Goal: Transaction & Acquisition: Purchase product/service

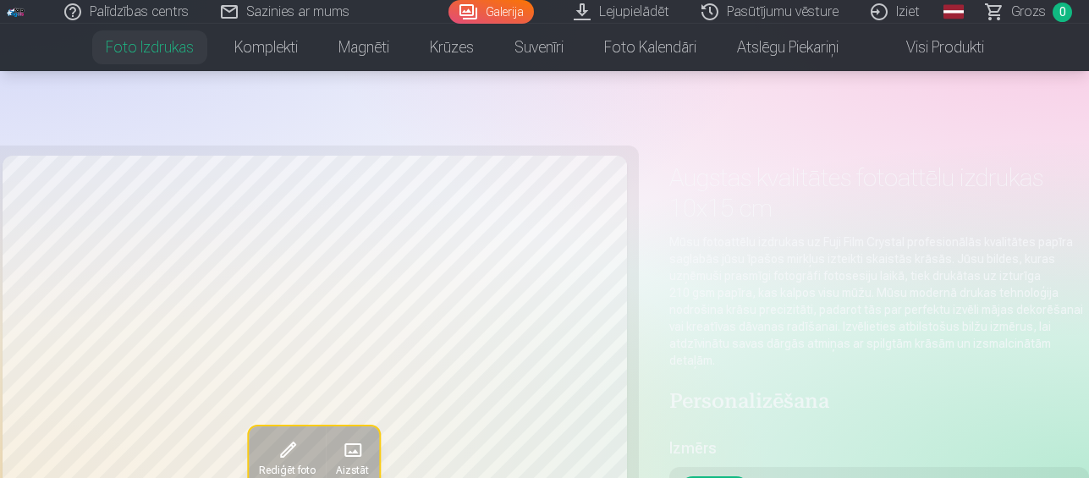
scroll to position [394, 0]
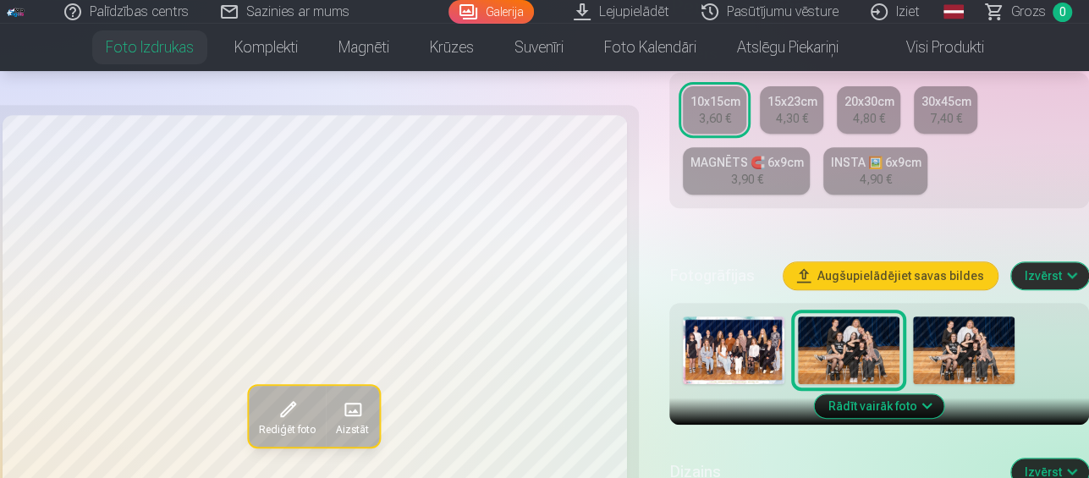
click at [717, 335] on img at bounding box center [734, 351] width 102 height 68
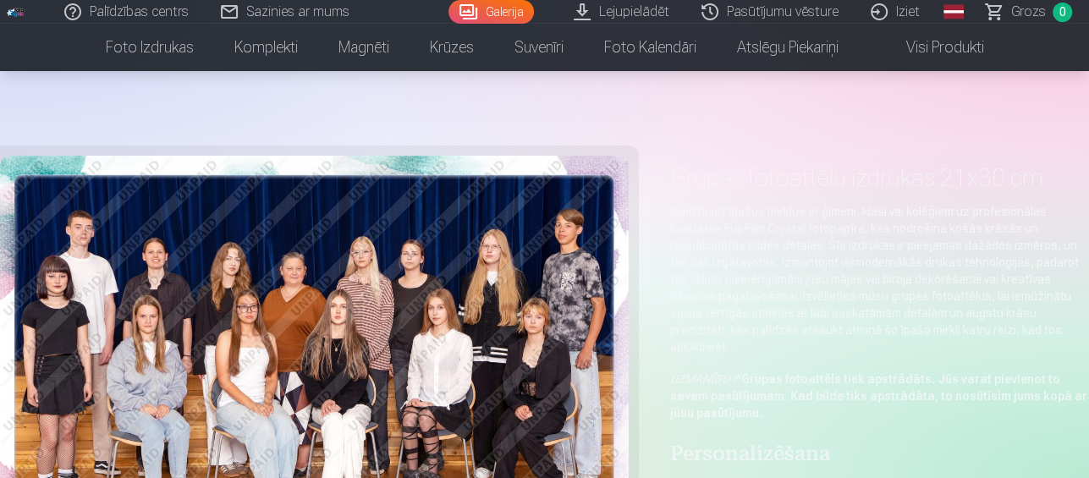
scroll to position [197, 0]
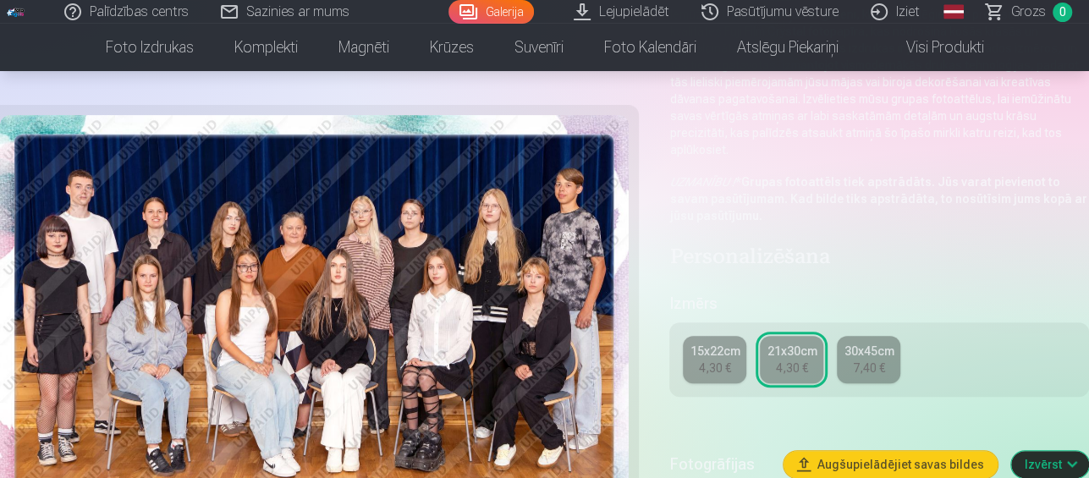
drag, startPoint x: 757, startPoint y: 280, endPoint x: 758, endPoint y: 272, distance: 8.6
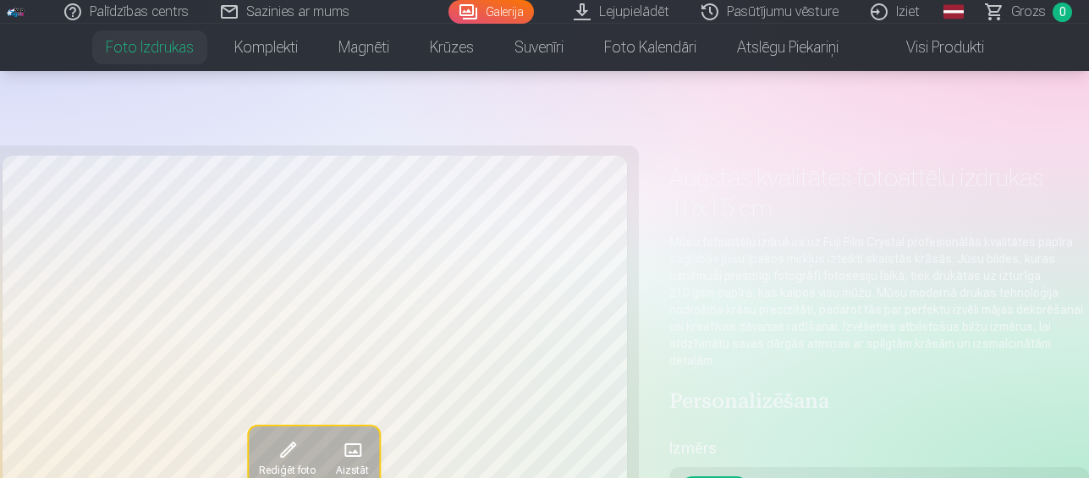
scroll to position [394, 0]
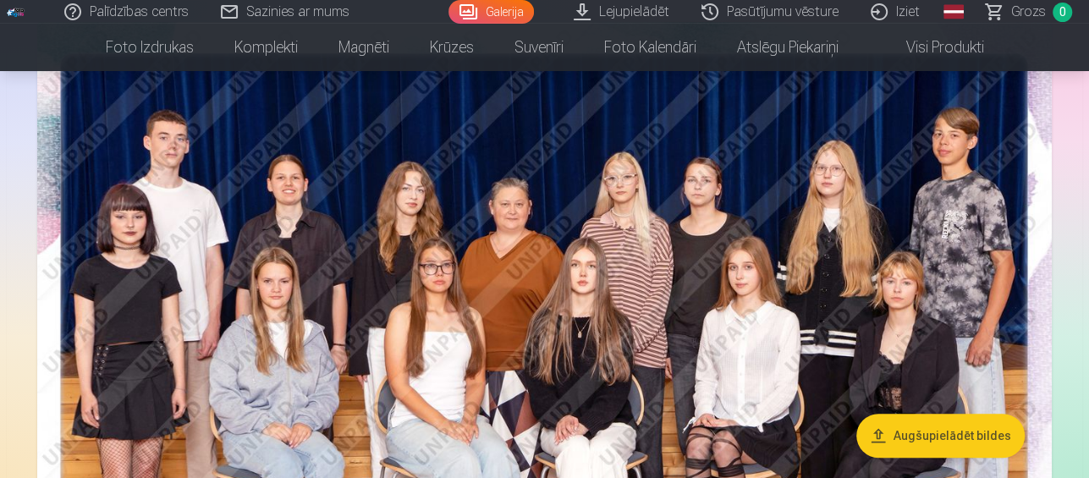
scroll to position [174, 0]
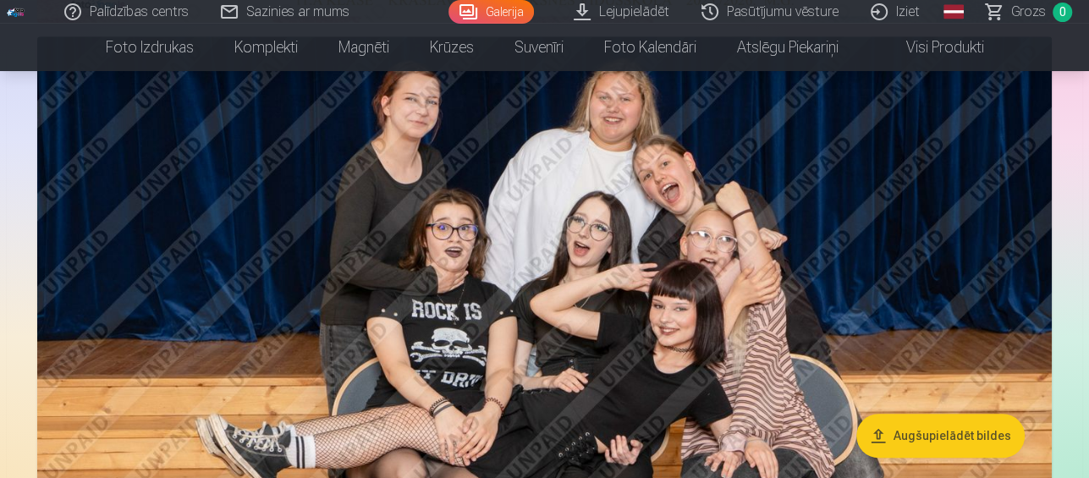
scroll to position [823, 0]
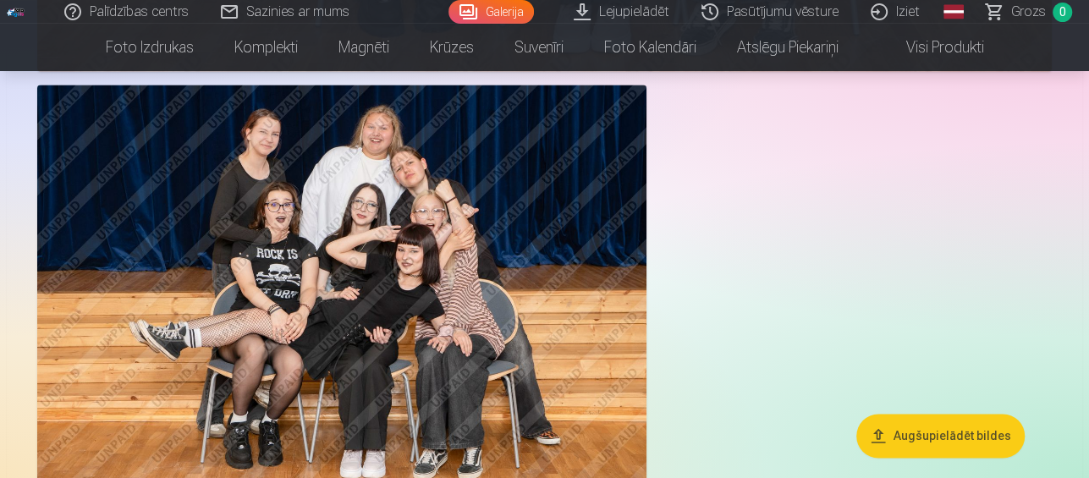
click at [411, 210] on img at bounding box center [341, 288] width 609 height 406
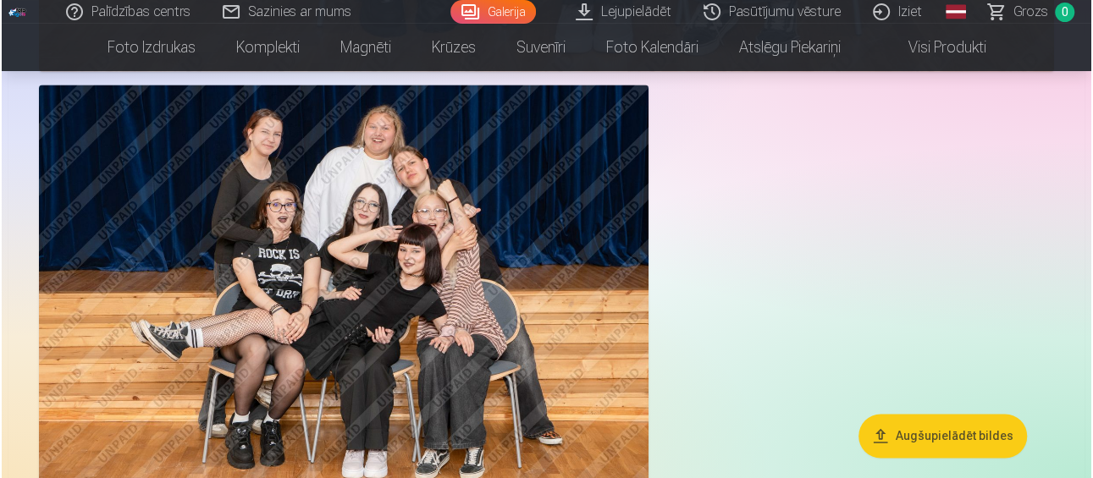
scroll to position [1484, 0]
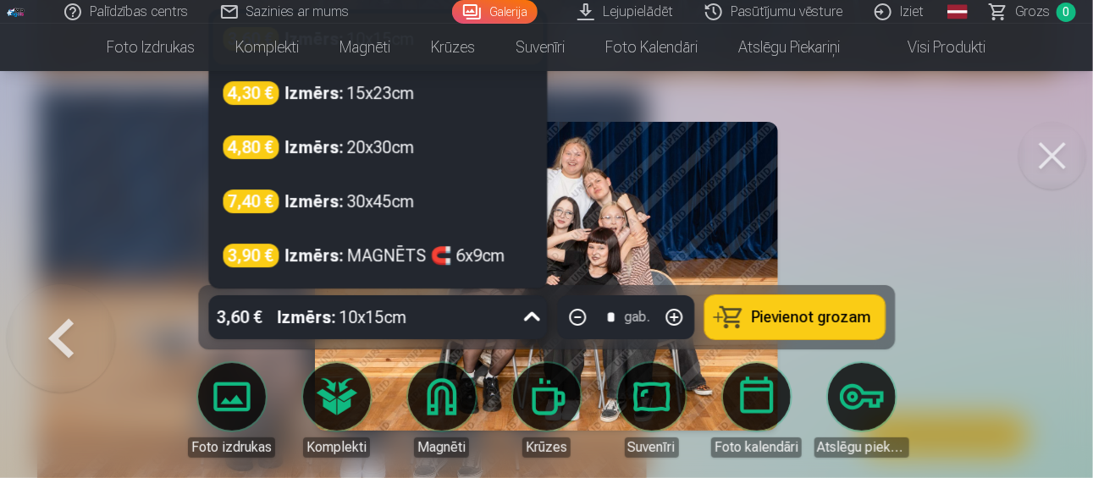
click at [526, 311] on icon at bounding box center [531, 317] width 27 height 27
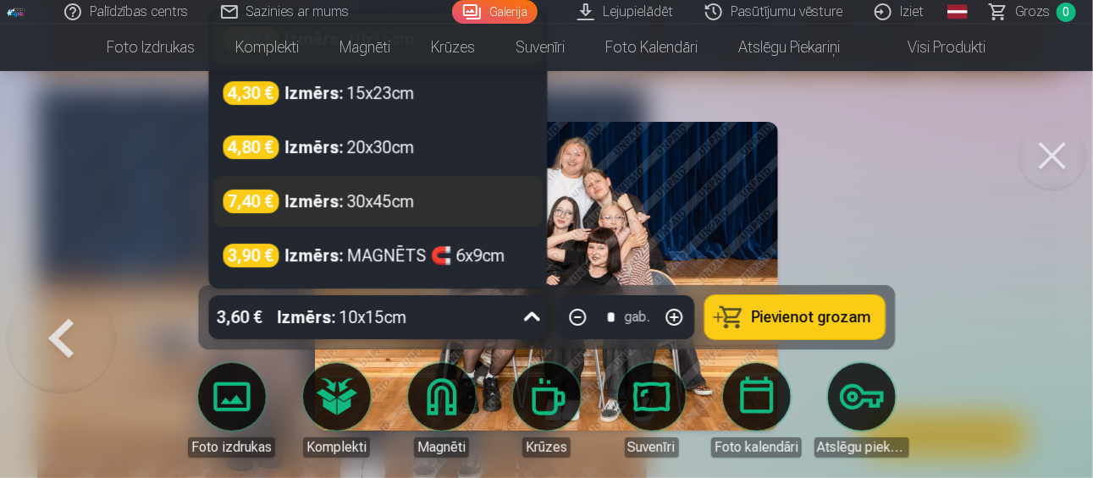
click at [337, 201] on strong "Izmērs :" at bounding box center [314, 202] width 58 height 24
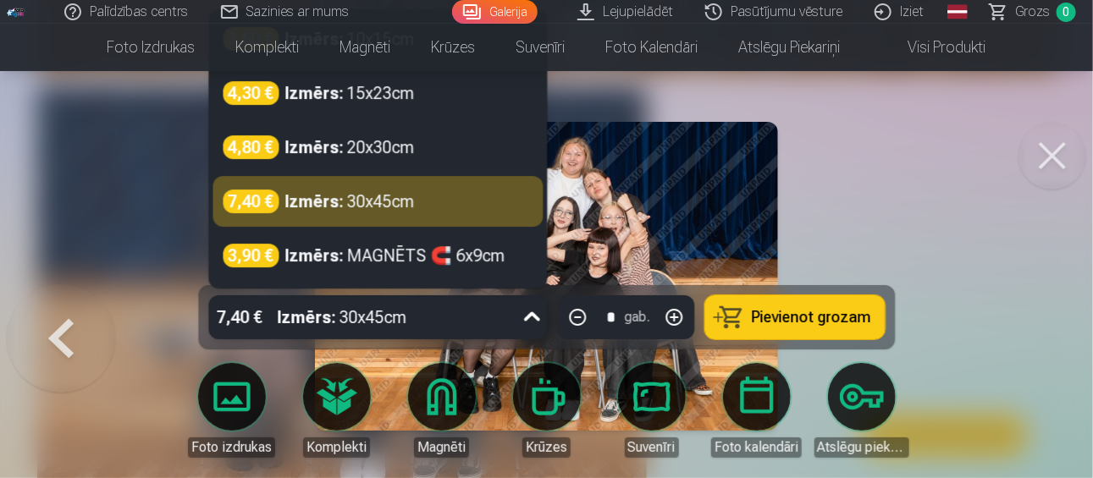
click at [543, 314] on icon at bounding box center [531, 317] width 27 height 27
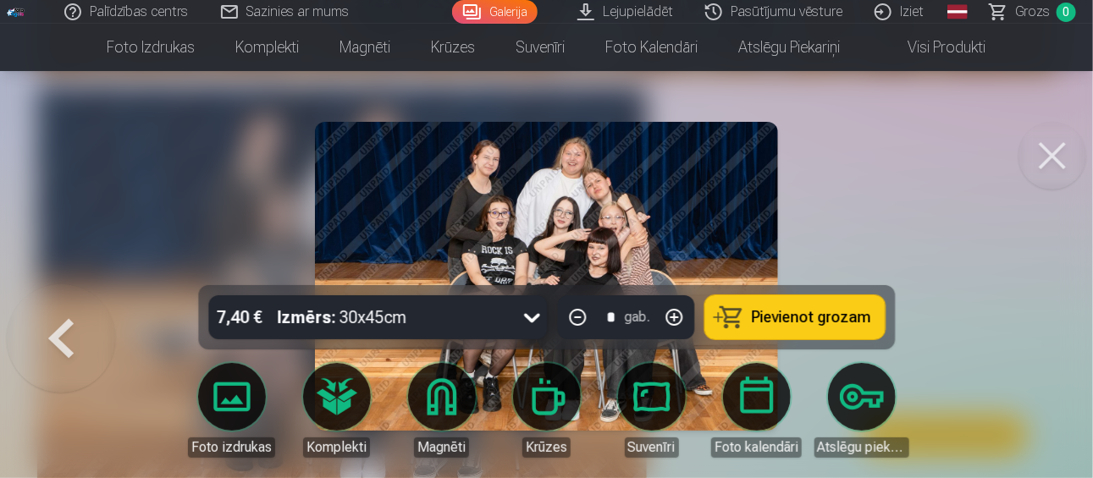
click at [124, 265] on div at bounding box center [546, 239] width 1093 height 478
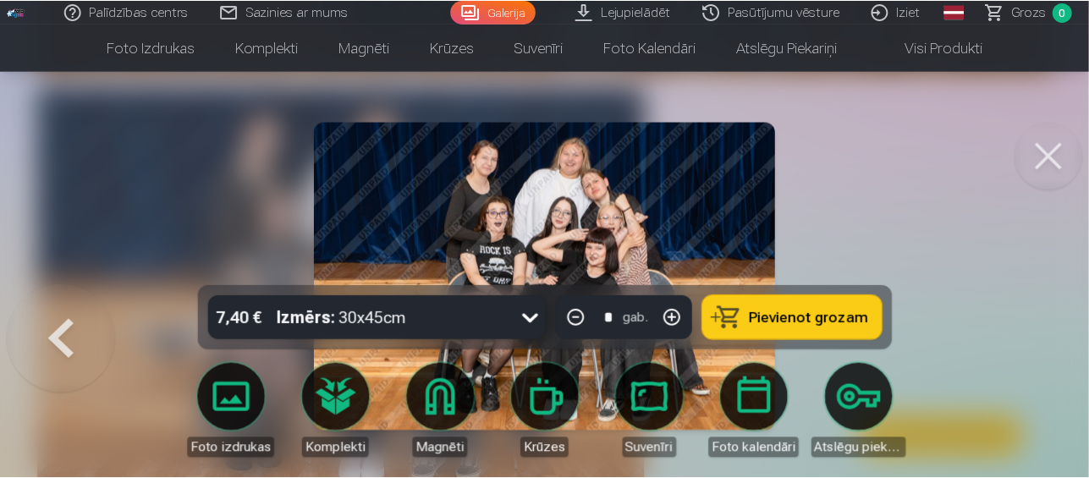
scroll to position [1482, 0]
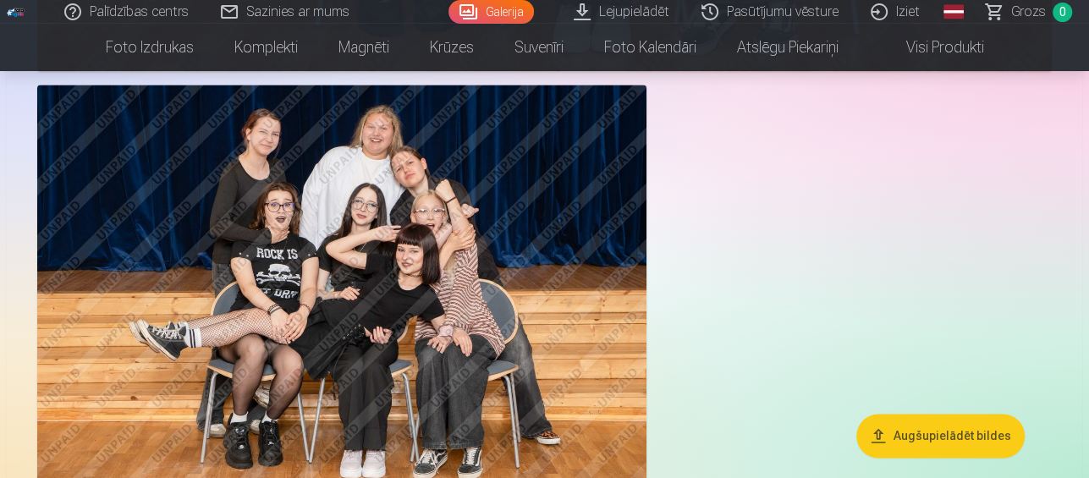
drag, startPoint x: 1023, startPoint y: 0, endPoint x: 737, endPoint y: 218, distance: 359.4
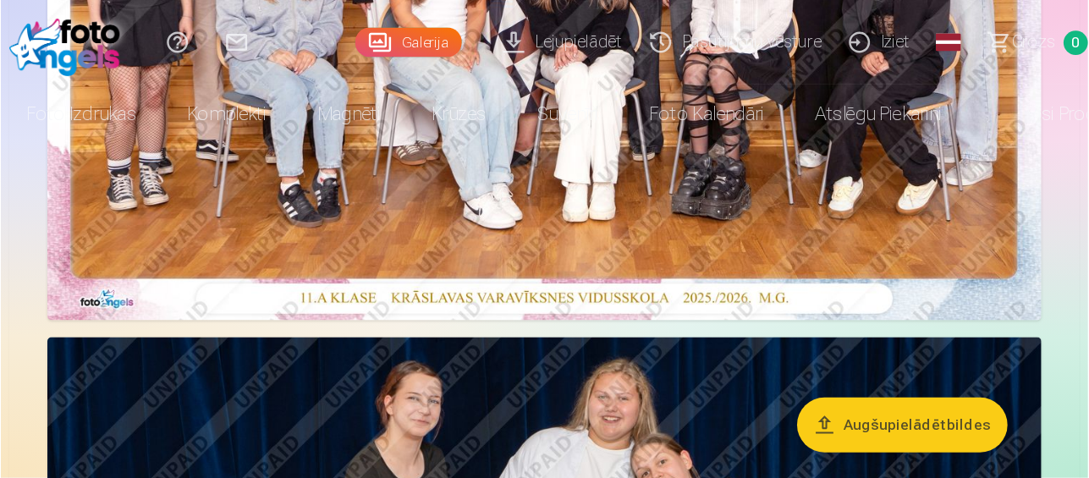
scroll to position [460, 0]
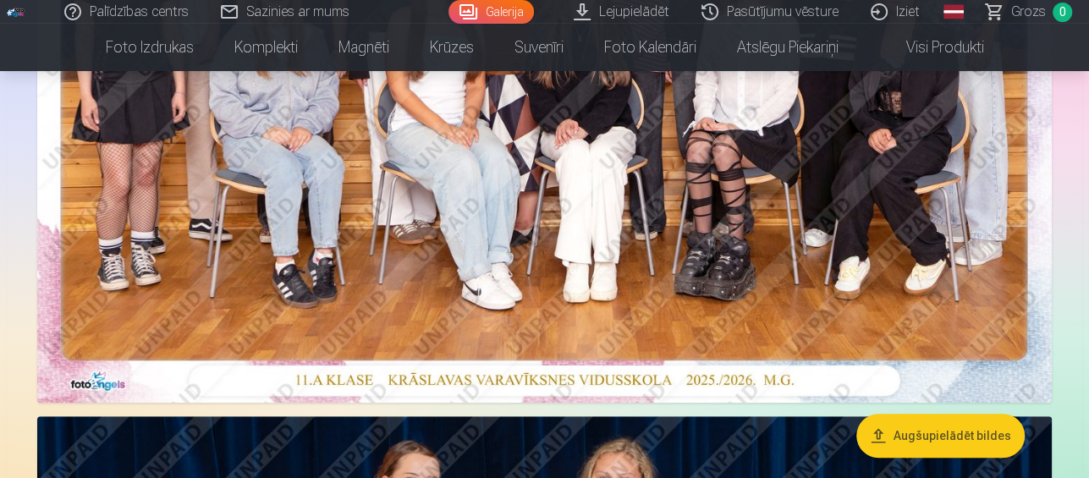
drag, startPoint x: 721, startPoint y: 0, endPoint x: 555, endPoint y: 383, distance: 417.8
click at [555, 383] on img at bounding box center [544, 64] width 1015 height 677
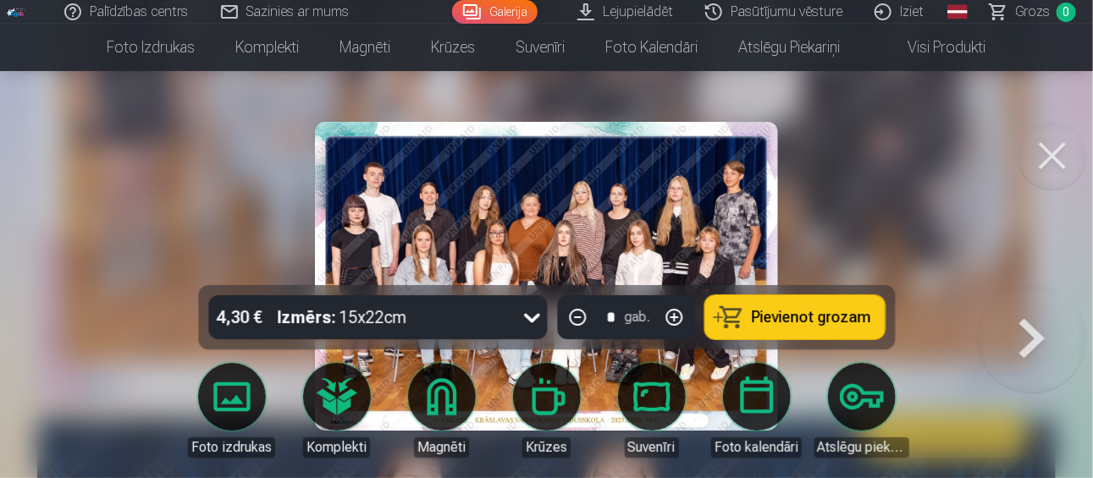
click at [1057, 151] on button at bounding box center [1052, 156] width 68 height 68
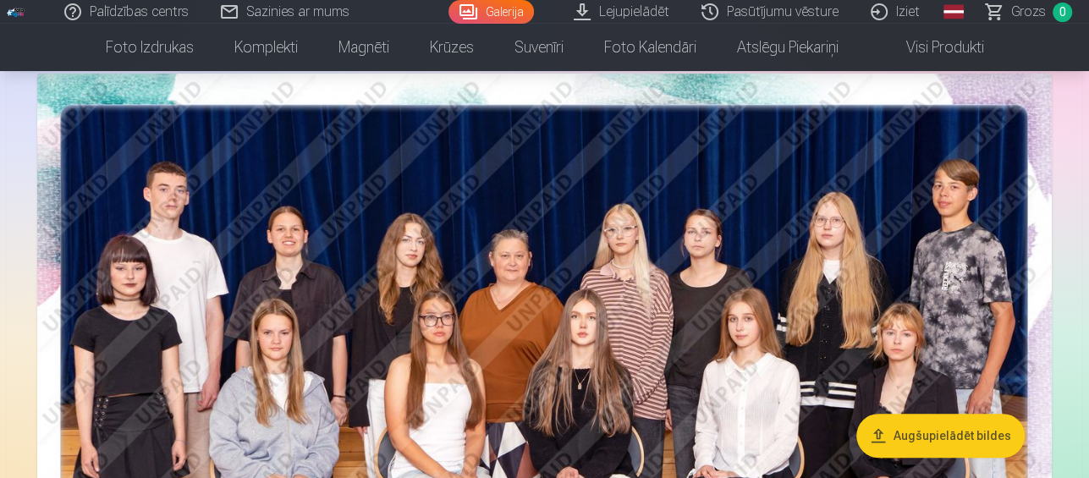
scroll to position [190, 0]
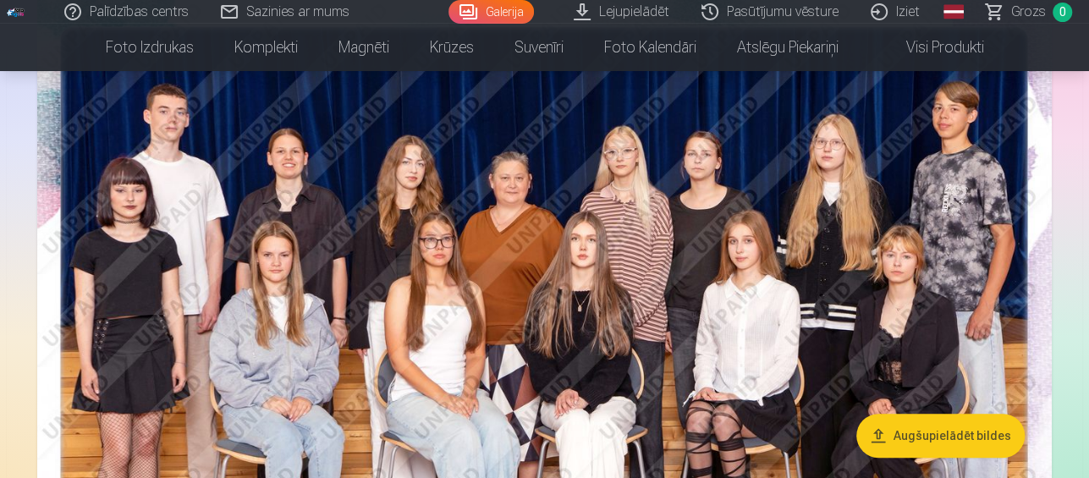
click at [115, 226] on img at bounding box center [544, 334] width 1015 height 677
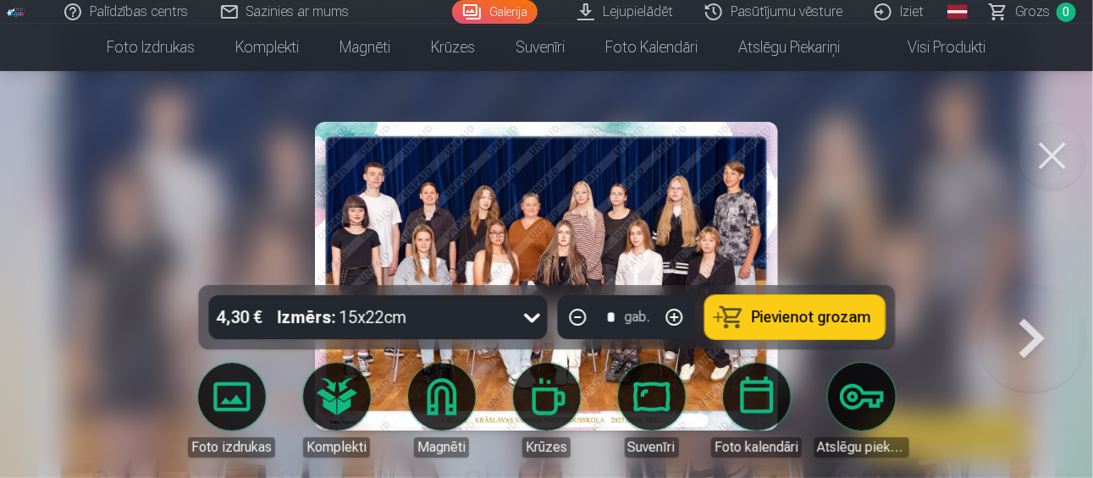
click at [1064, 174] on button at bounding box center [1052, 156] width 68 height 68
